Goal: Information Seeking & Learning: Understand process/instructions

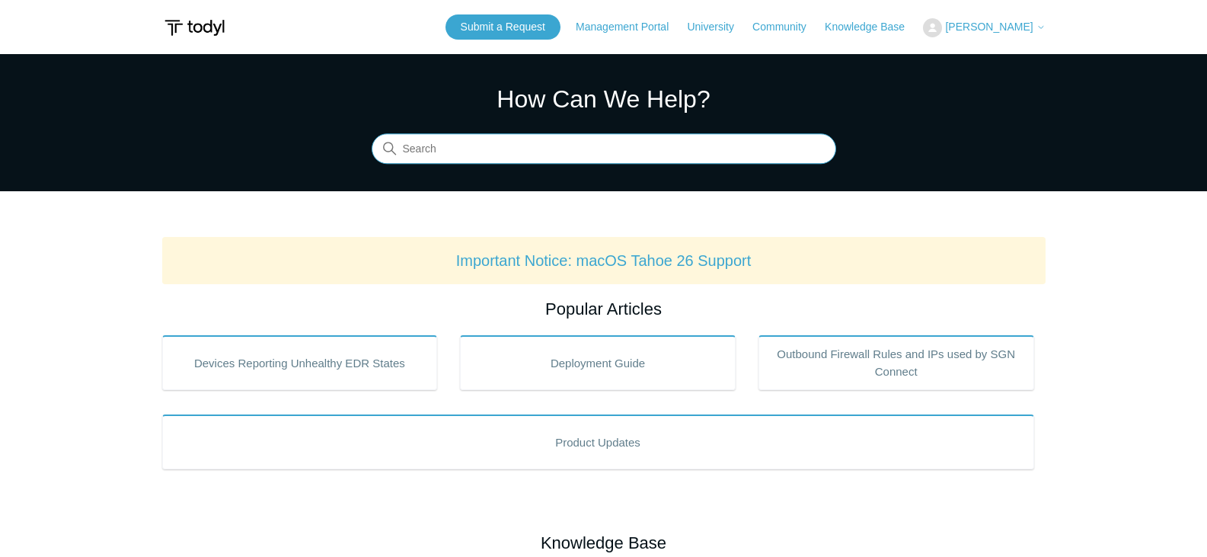
click at [541, 148] on input "Search" at bounding box center [604, 149] width 464 height 30
type input "Uninstall"
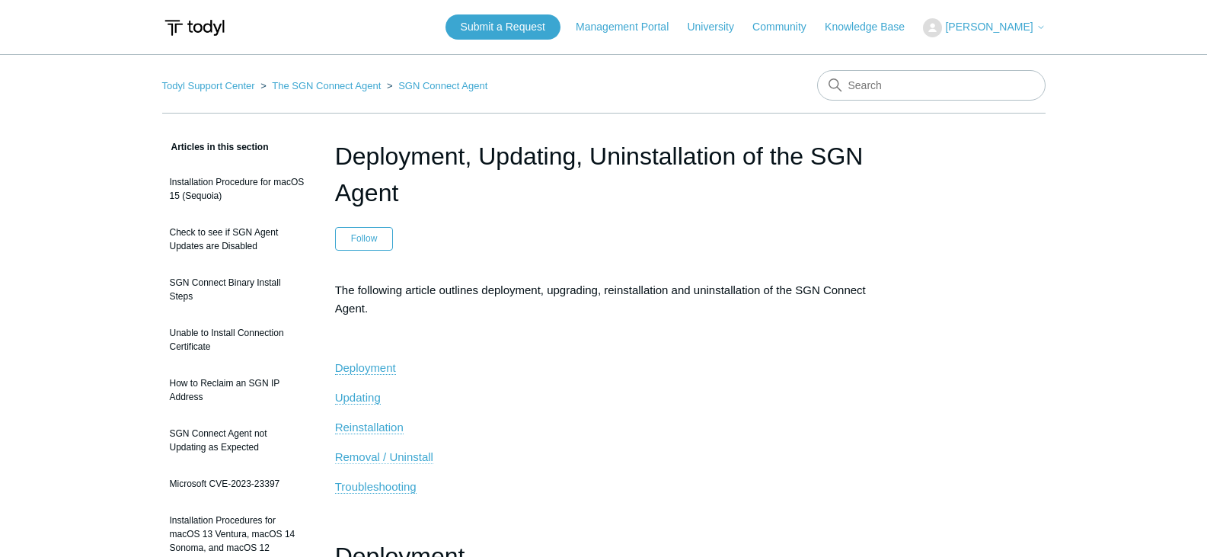
click at [401, 457] on span "Removal / Uninstall" at bounding box center [384, 456] width 98 height 13
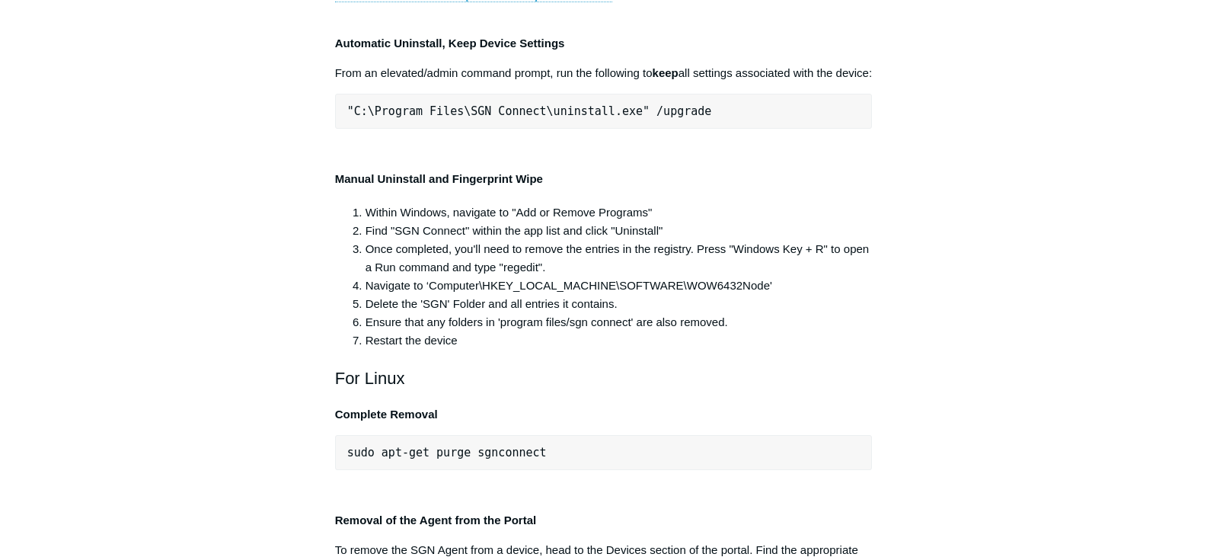
scroll to position [3266, 0]
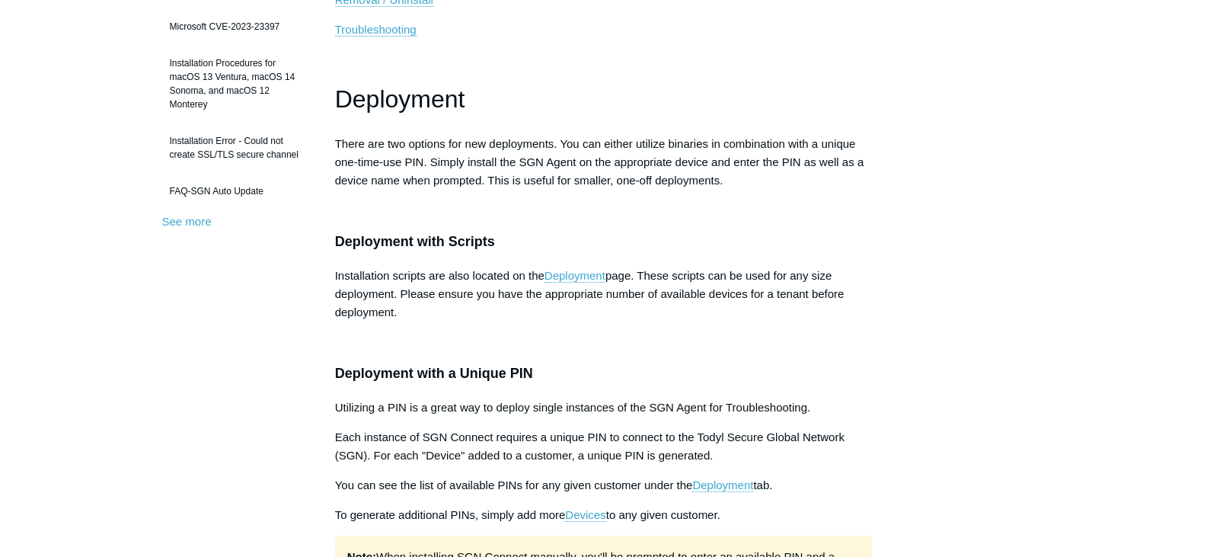
scroll to position [76, 0]
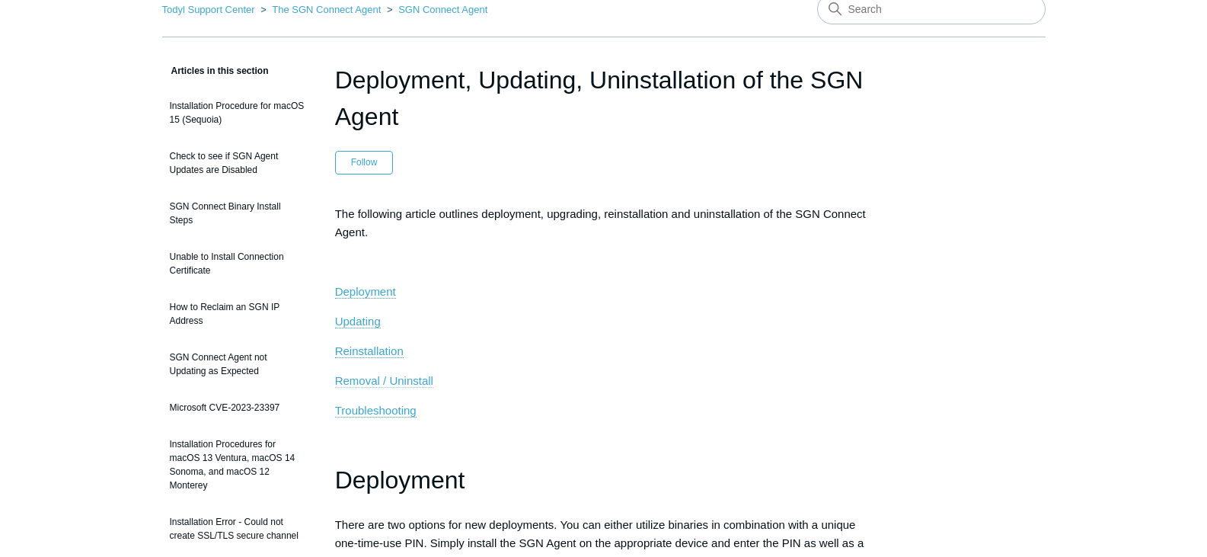
click at [404, 378] on span "Removal / Uninstall" at bounding box center [384, 380] width 98 height 13
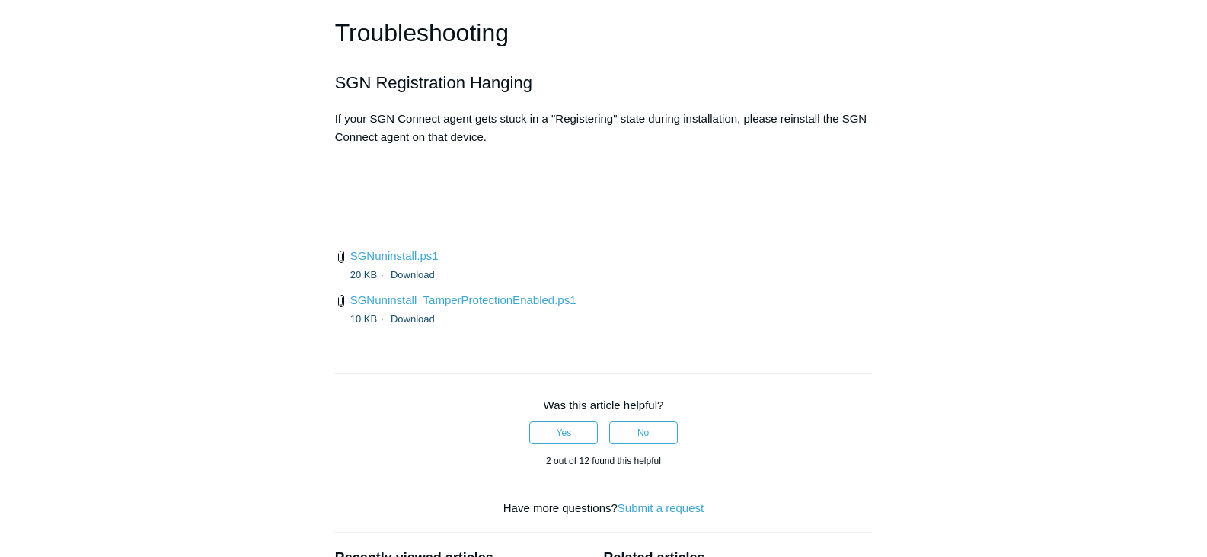
scroll to position [3114, 0]
